Goal: Information Seeking & Learning: Learn about a topic

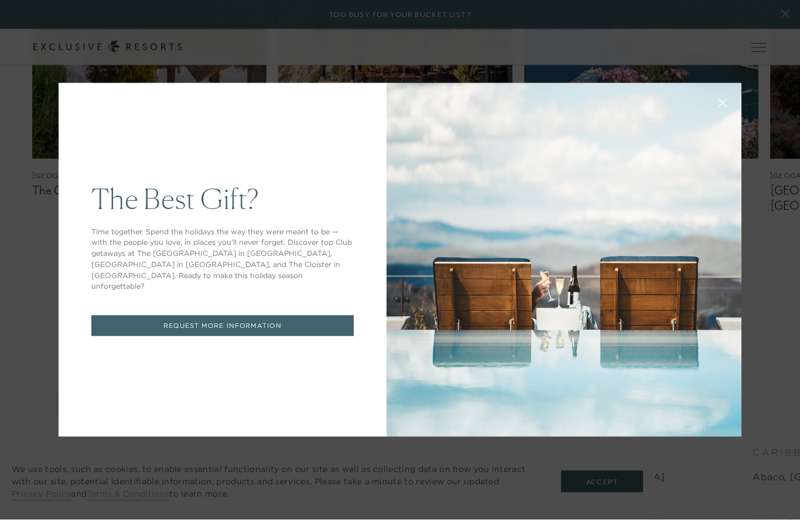
scroll to position [921, 0]
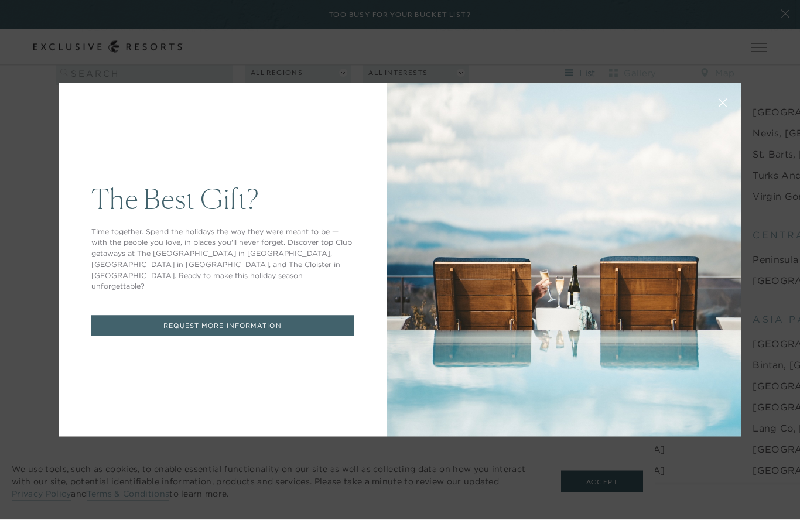
click at [725, 107] on icon at bounding box center [724, 104] width 8 height 8
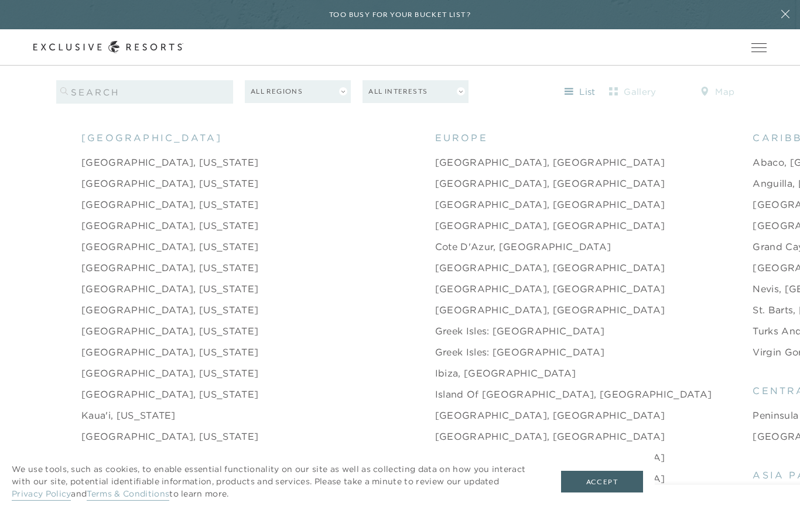
scroll to position [1230, 0]
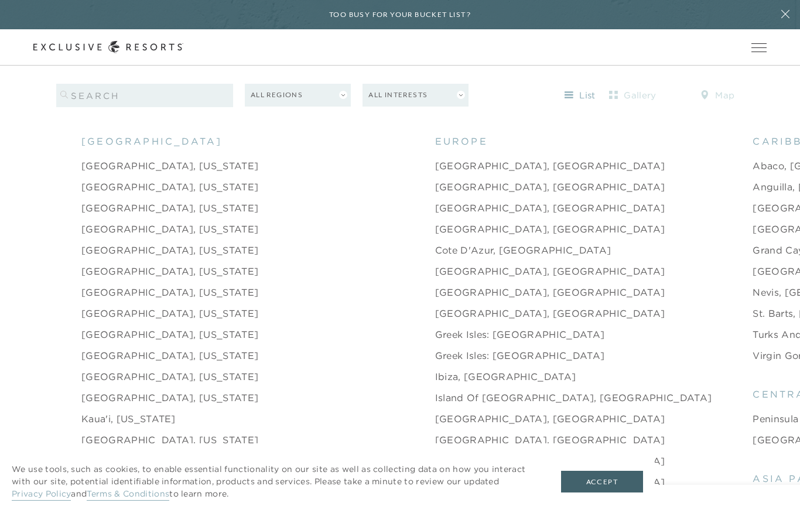
click at [161, 257] on link "Charleston, South Carolina" at bounding box center [169, 250] width 177 height 14
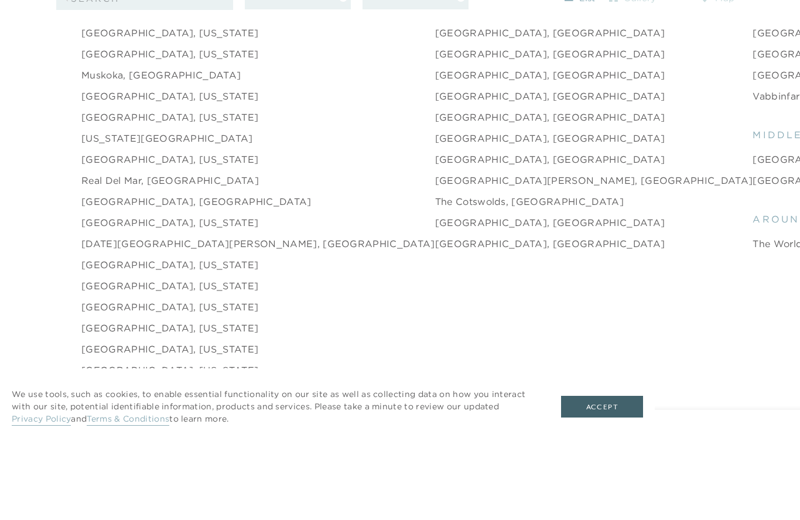
scroll to position [1732, 0]
click at [143, 374] on link "Sea Island, Georgia" at bounding box center [169, 381] width 177 height 14
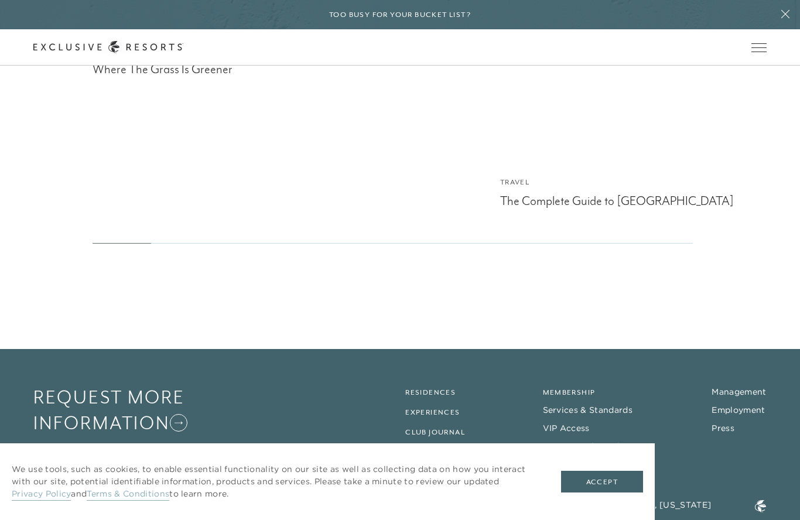
scroll to position [3317, 0]
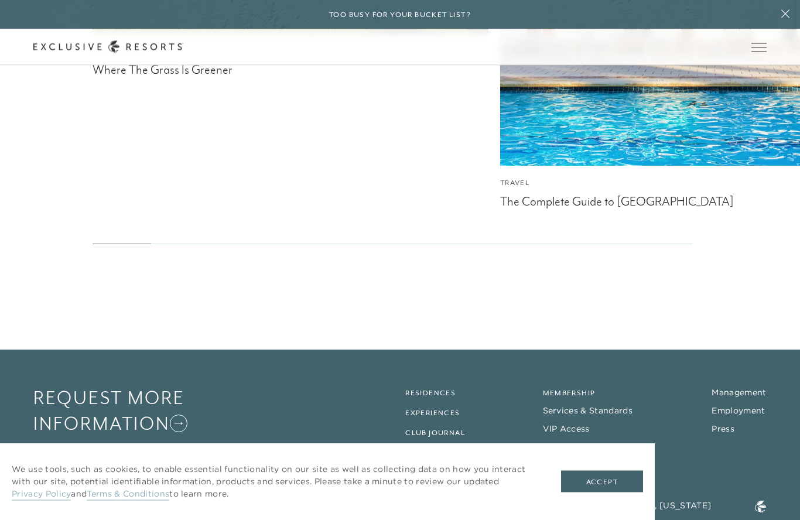
click at [606, 210] on div "The Complete Guide to Sea Island" at bounding box center [698, 201] width 396 height 18
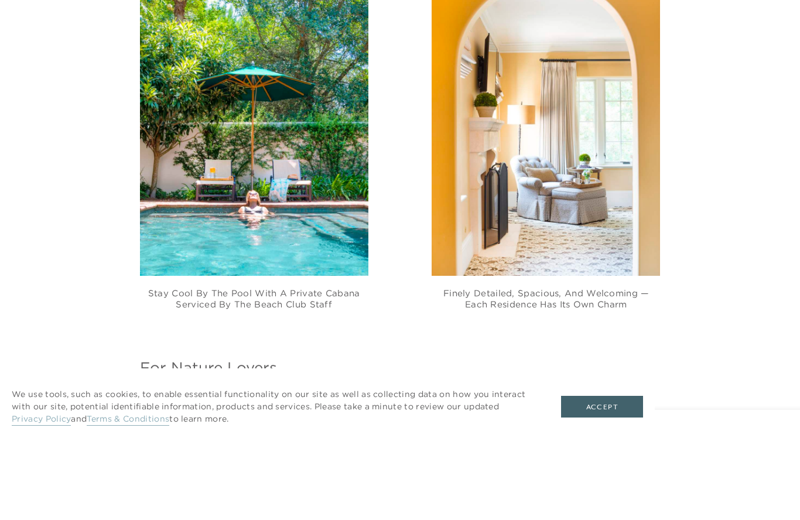
scroll to position [1464, 0]
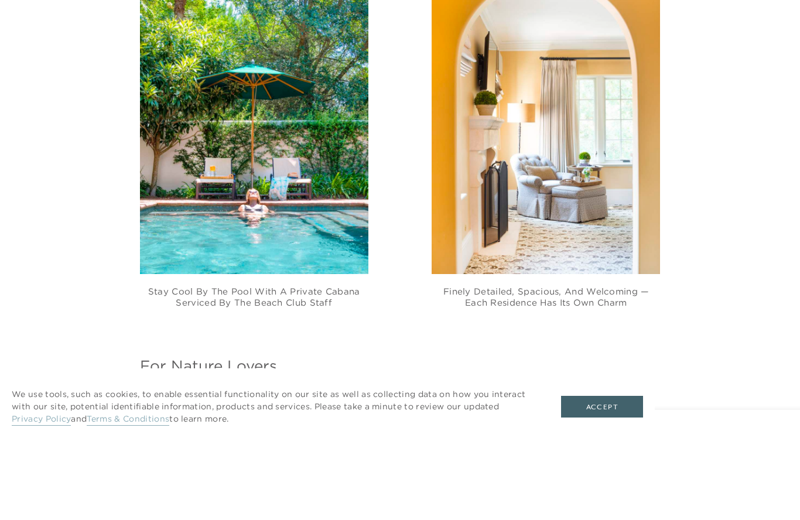
click at [724, 431] on div "For Nature Lovers Where to begin? Sea Island is first and foremost a place of u…" at bounding box center [399, 510] width 733 height 159
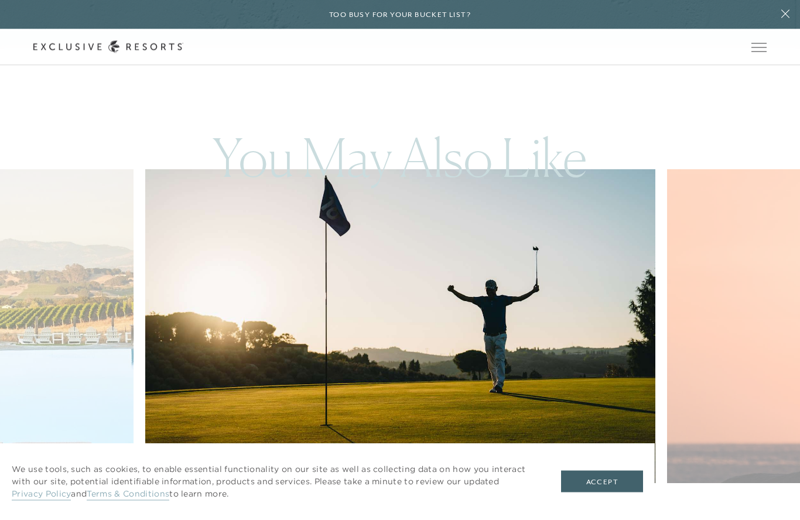
scroll to position [3318, 0]
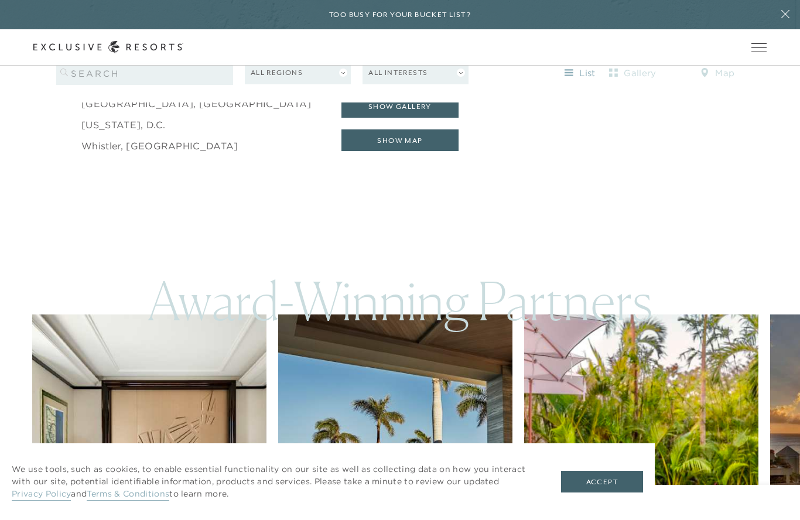
scroll to position [2157, 0]
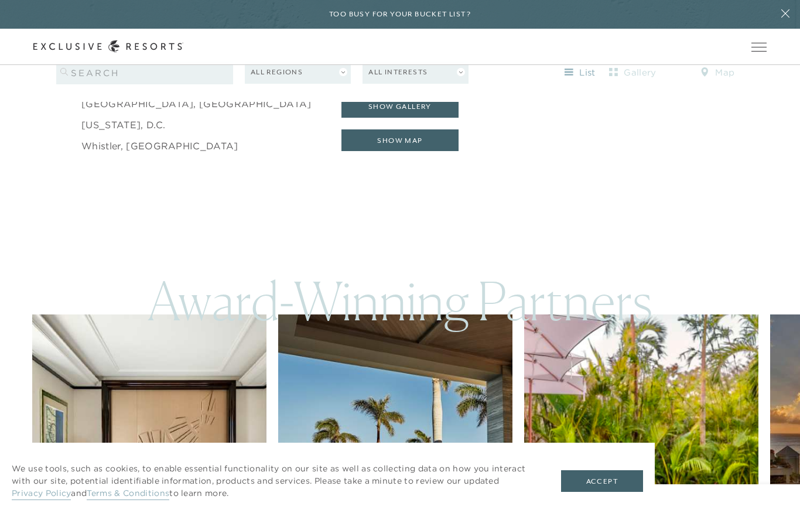
click at [407, 118] on button "show gallery" at bounding box center [400, 107] width 117 height 22
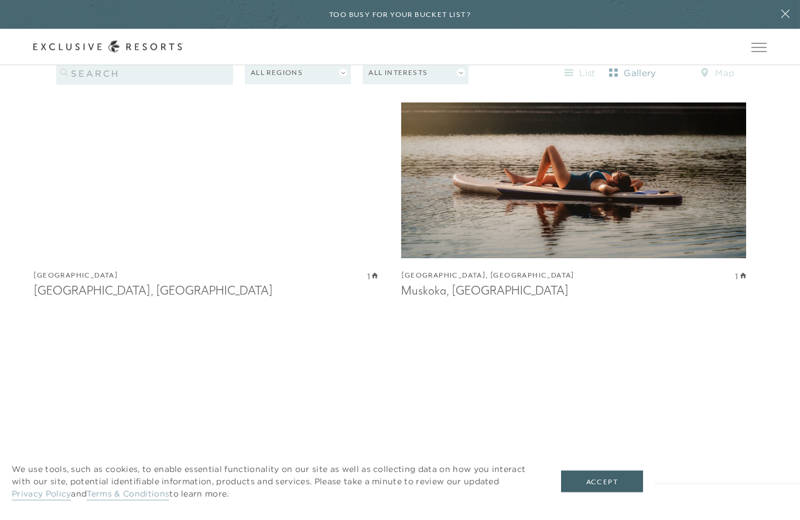
scroll to position [8728, 0]
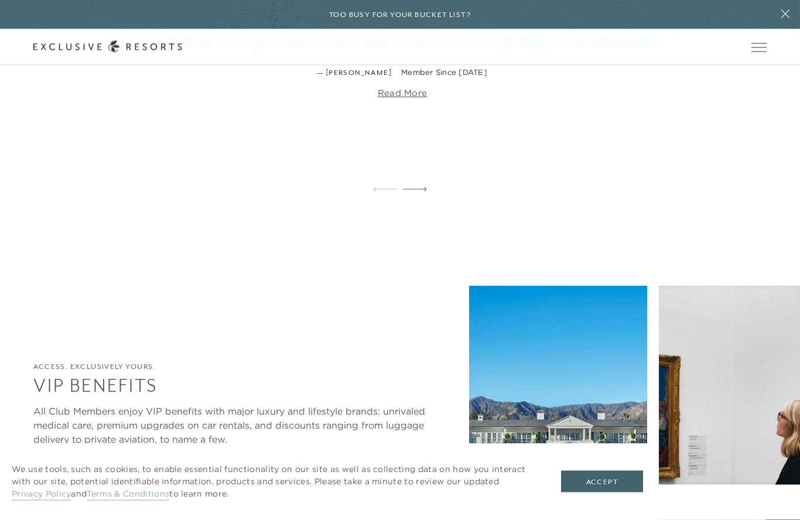
scroll to position [2682, 0]
